Goal: Navigation & Orientation: Understand site structure

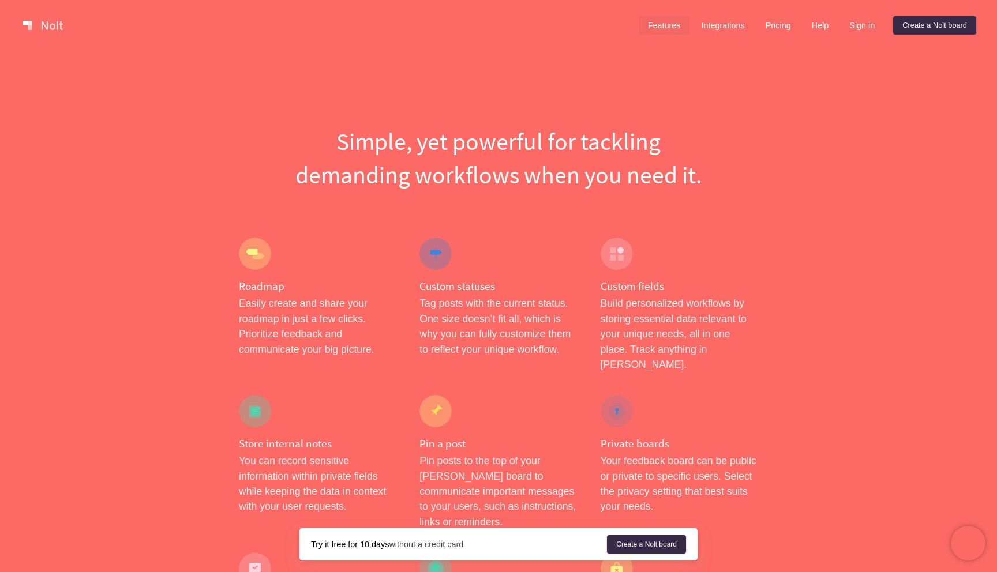
click at [653, 20] on link "Features" at bounding box center [664, 25] width 51 height 18
click at [32, 29] on link at bounding box center [42, 25] width 49 height 18
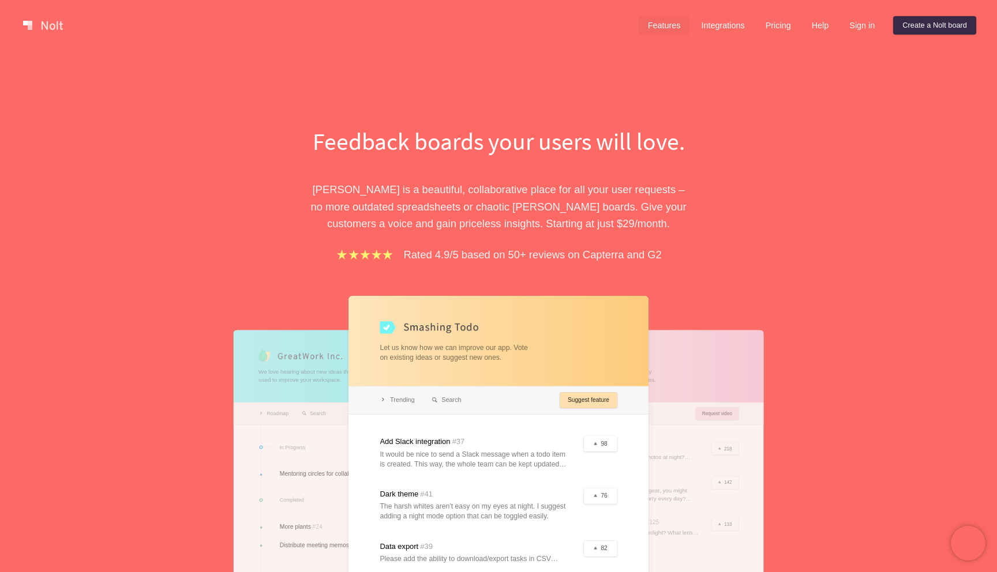
click at [670, 29] on link "Features" at bounding box center [664, 25] width 51 height 18
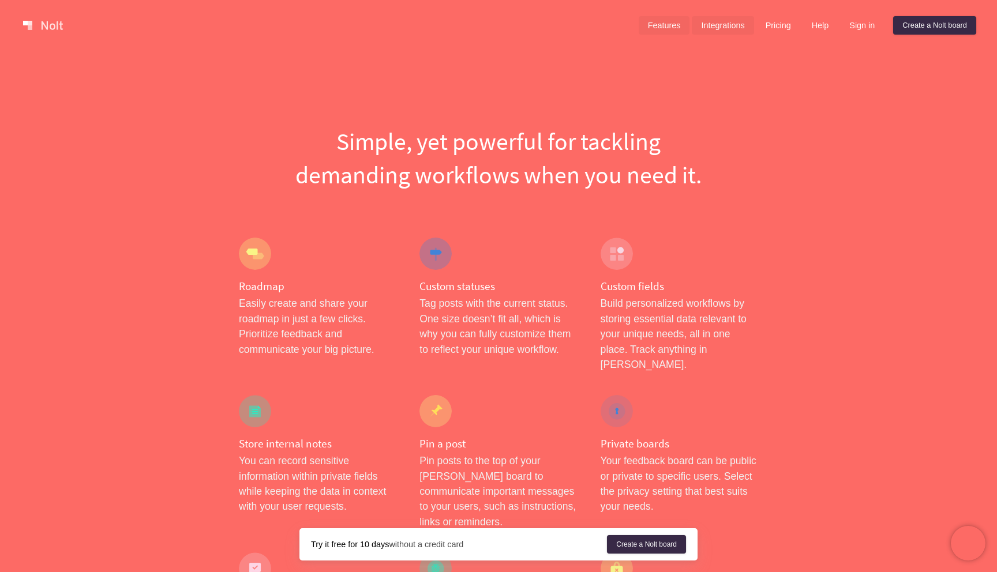
click at [727, 29] on link "Integrations" at bounding box center [723, 25] width 62 height 18
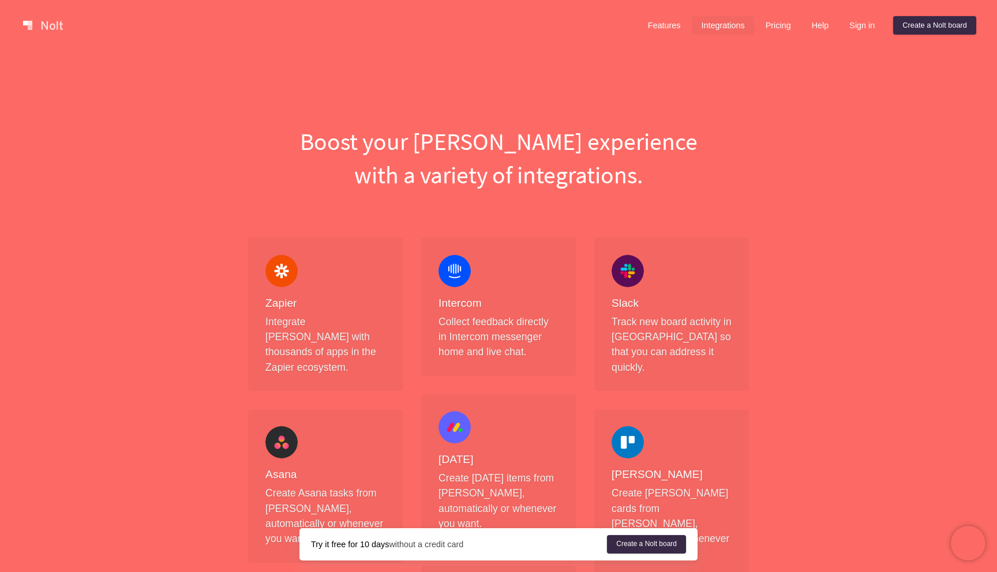
click at [49, 28] on link at bounding box center [42, 25] width 49 height 18
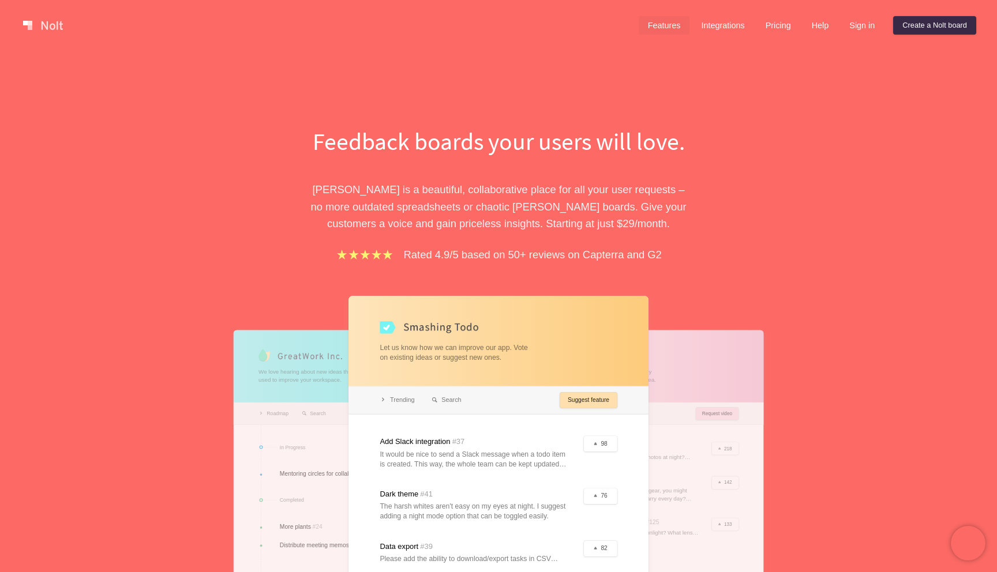
click at [668, 27] on link "Features" at bounding box center [664, 25] width 51 height 18
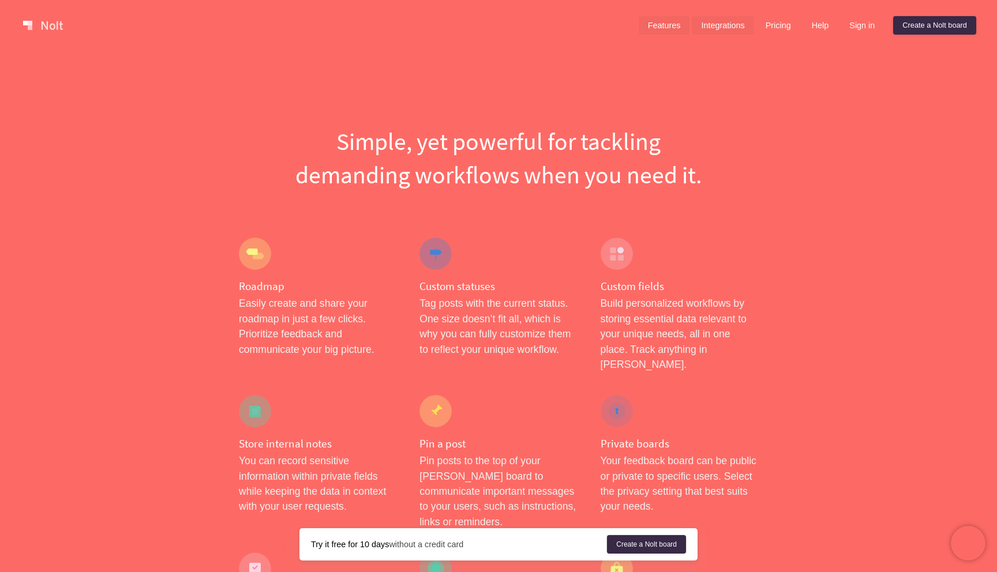
click at [722, 28] on link "Integrations" at bounding box center [723, 25] width 62 height 18
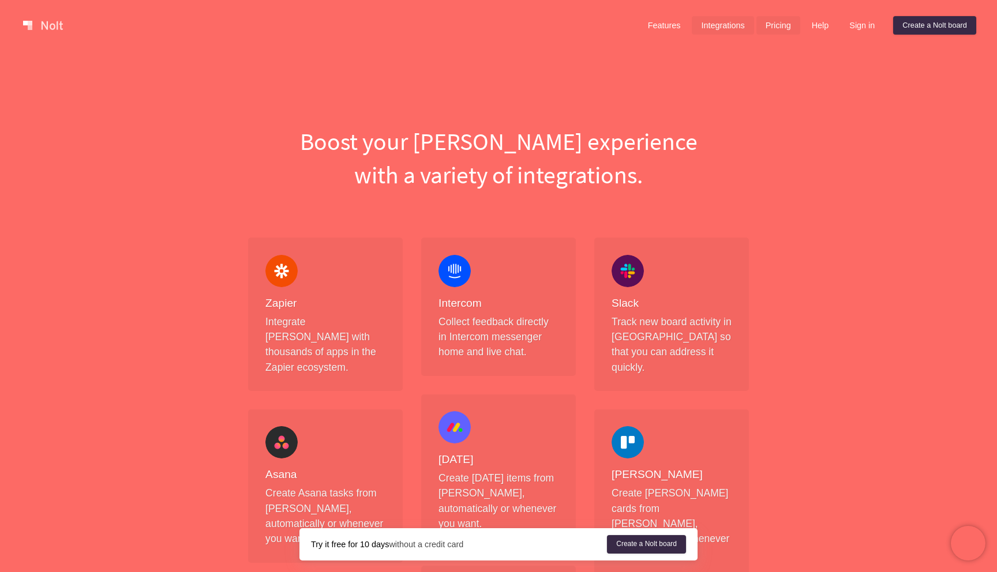
click at [774, 16] on link "Pricing" at bounding box center [778, 25] width 44 height 18
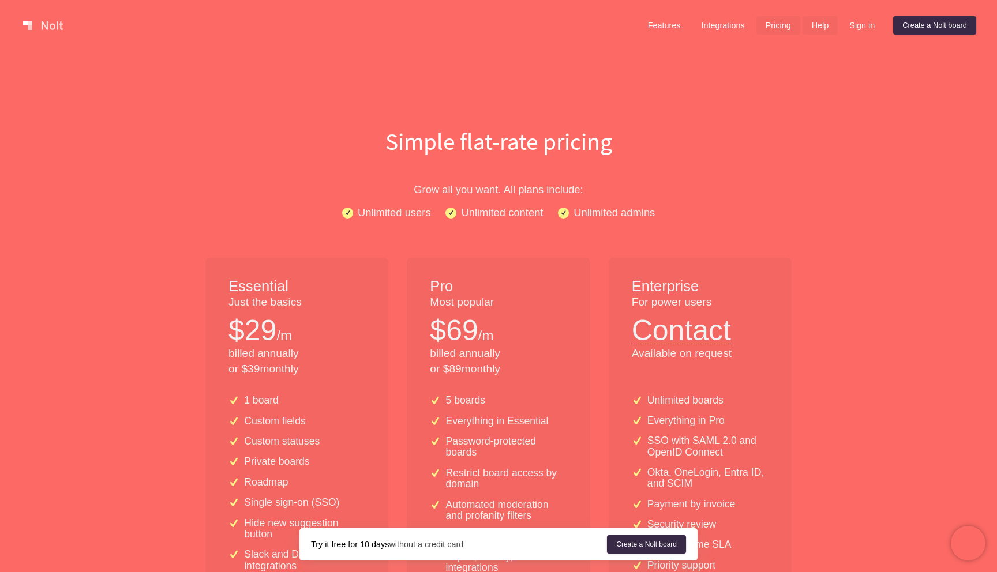
click at [816, 18] on link "Help" at bounding box center [821, 25] width 36 height 18
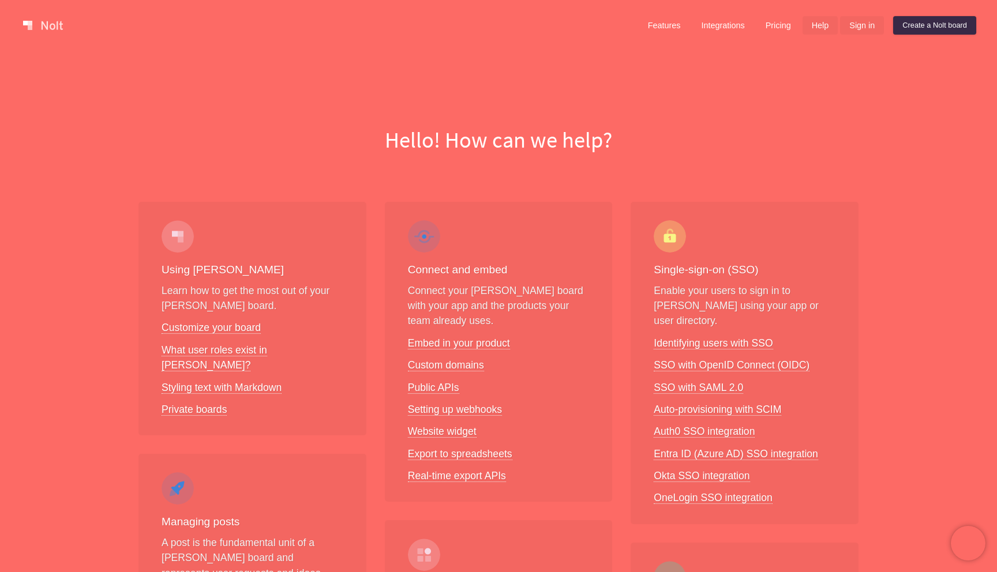
click at [864, 18] on link "Sign in" at bounding box center [862, 25] width 44 height 18
